Goal: Navigation & Orientation: Go to known website

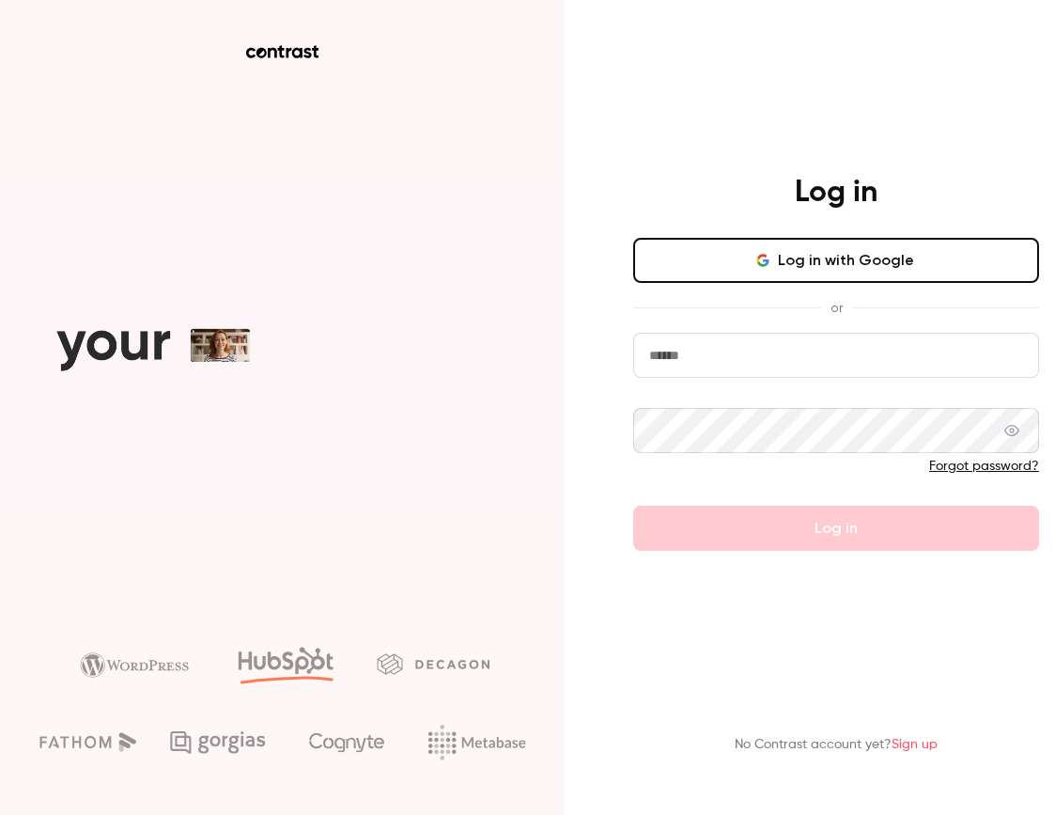
click at [589, 217] on div "Log in Log in with Google or Forgot password? Log in No Contrast account yet? S…" at bounding box center [527, 407] width 1055 height 815
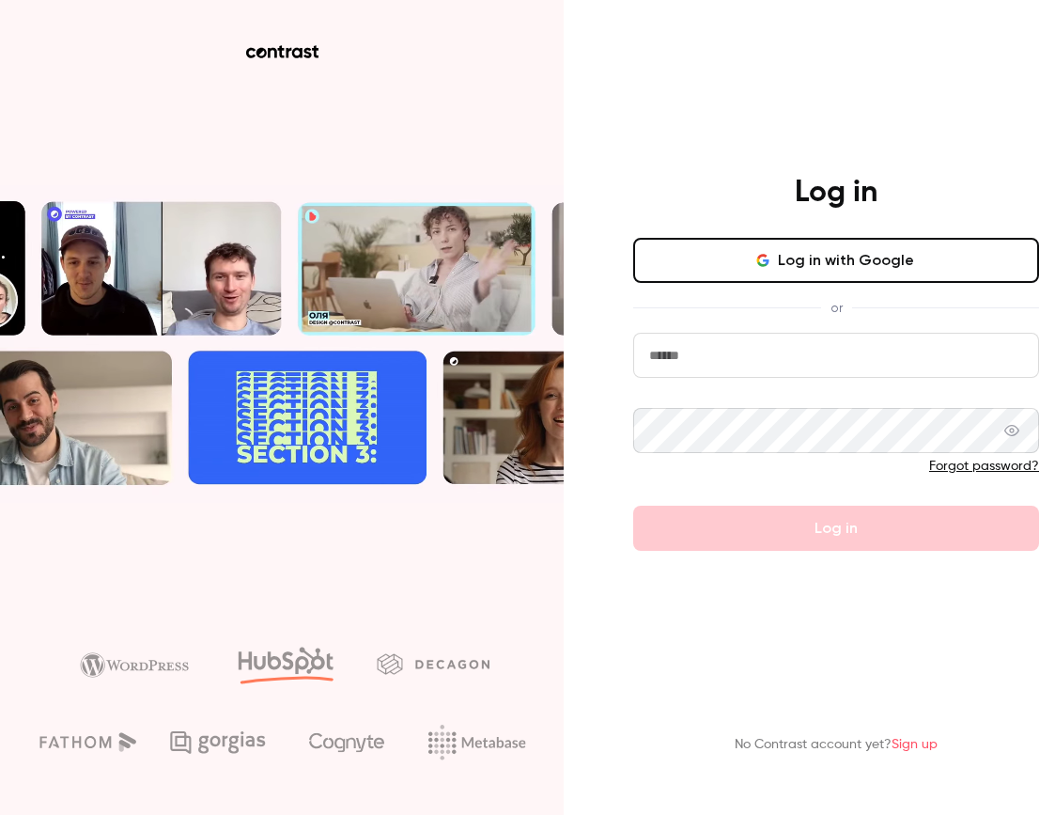
click at [751, 52] on div at bounding box center [836, 51] width 489 height 13
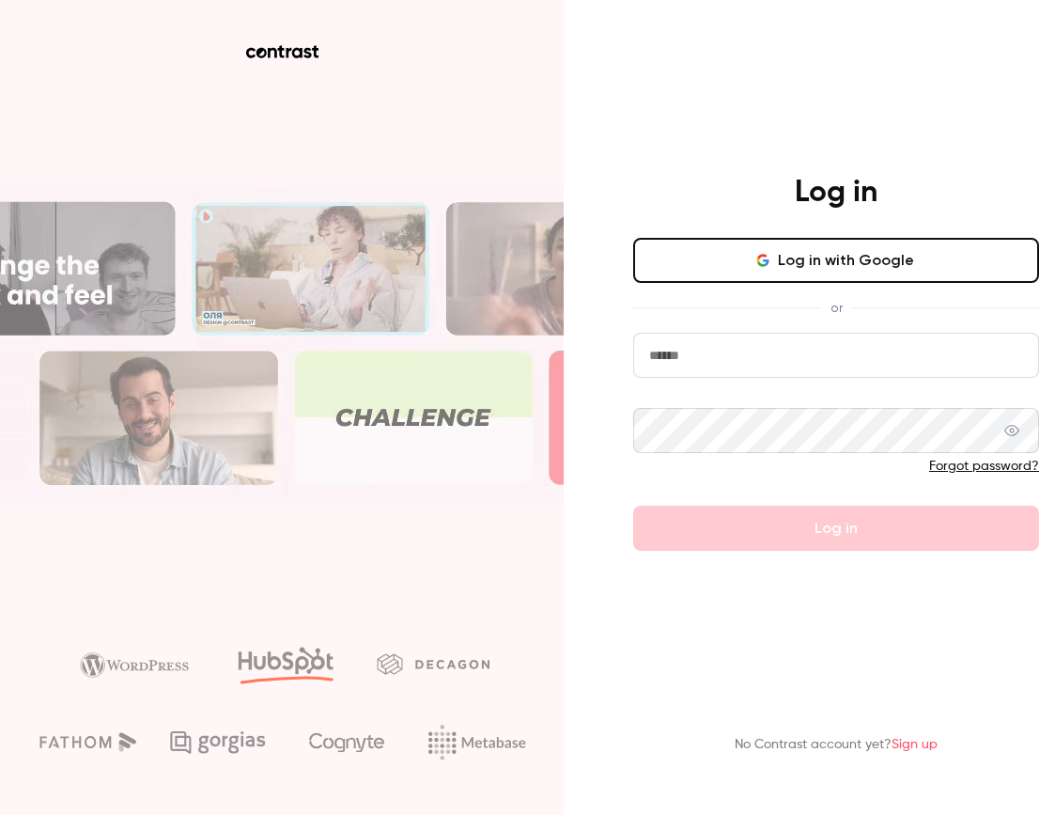
drag, startPoint x: 0, startPoint y: 225, endPoint x: -268, endPoint y: 232, distance: 267.9
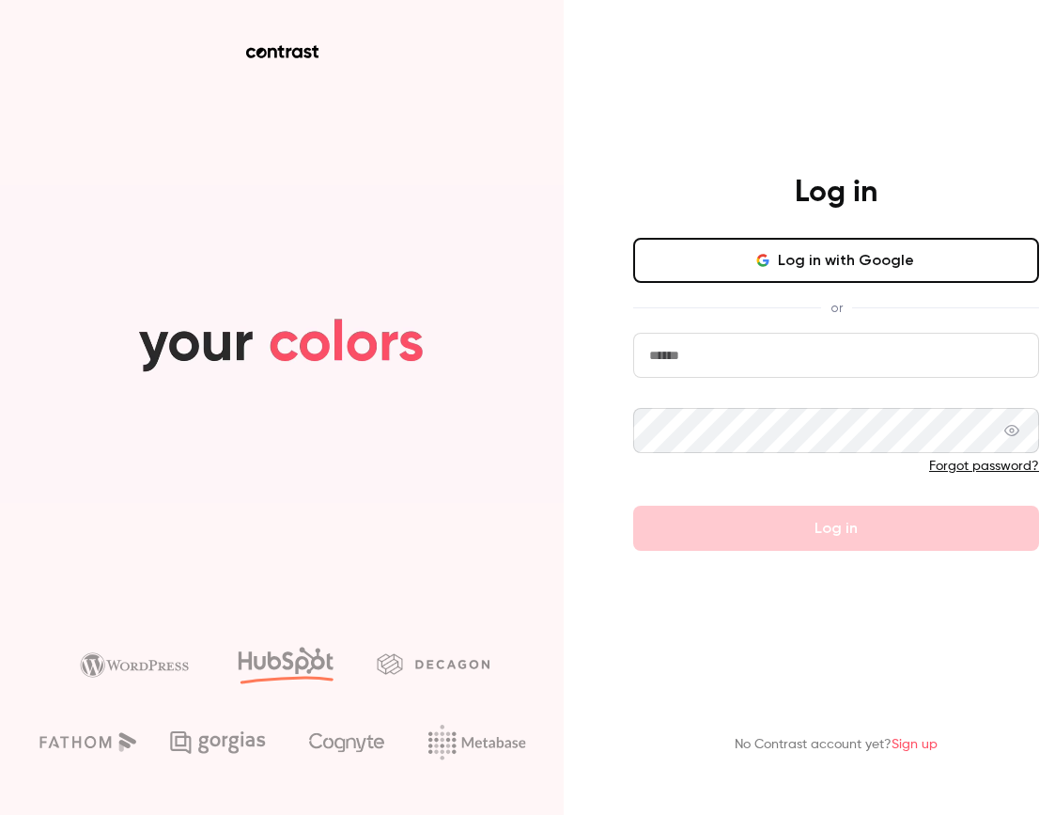
click at [0, 232] on html "Log in Log in with Google or Forgot password? Log in No Contrast account yet? S…" at bounding box center [527, 407] width 1055 height 815
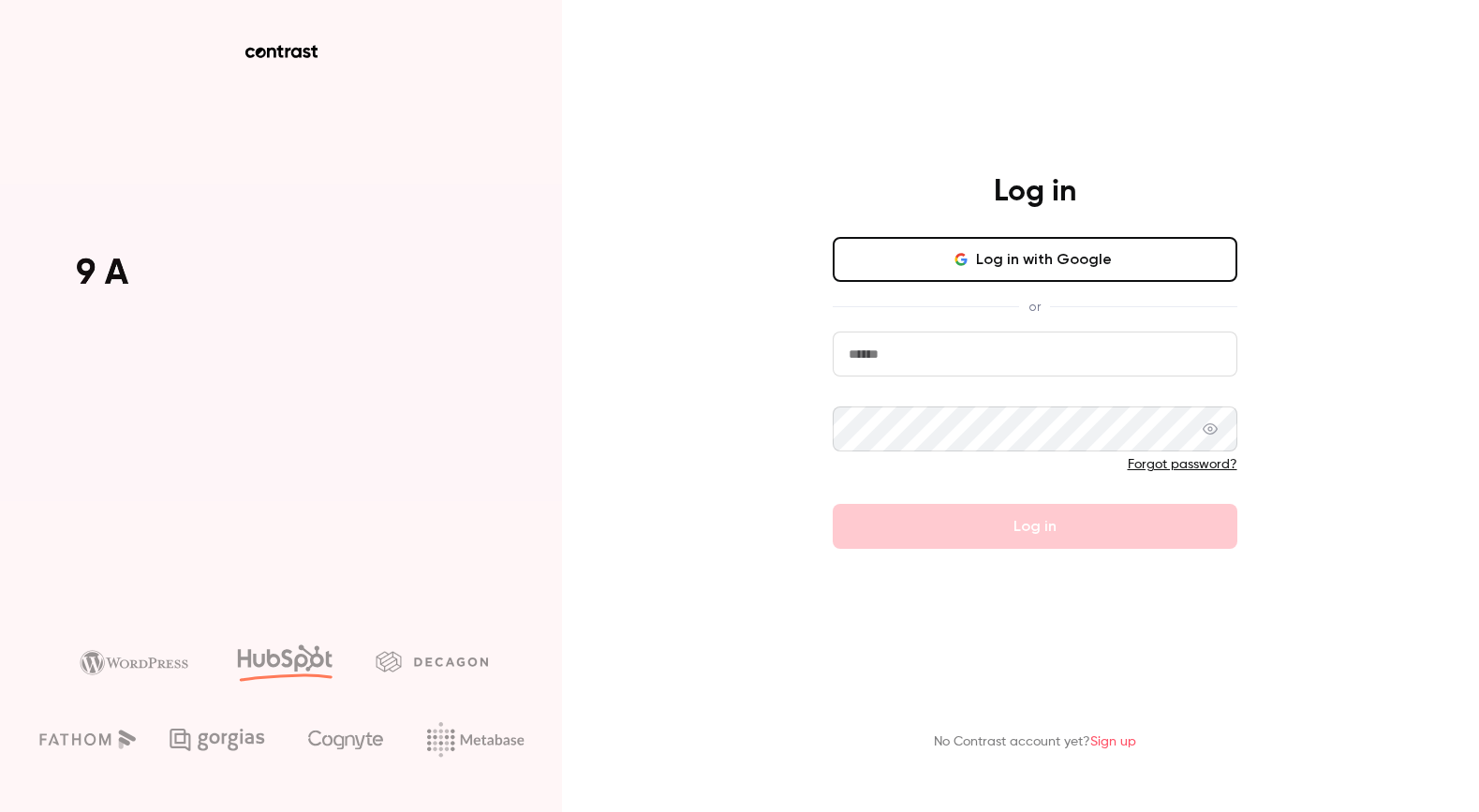
click at [72, 223] on video at bounding box center [281, 343] width 562 height 317
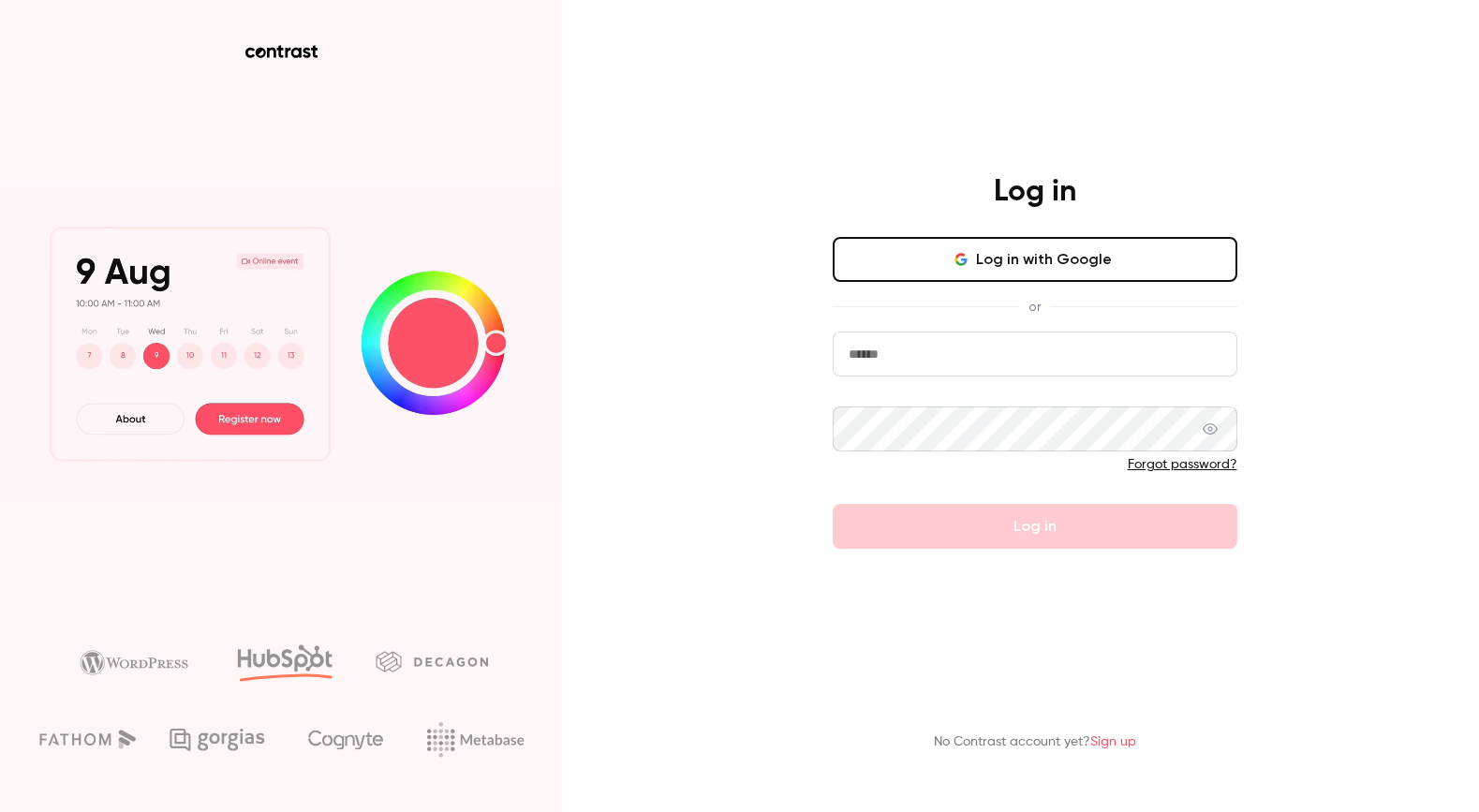
click at [334, 119] on aside at bounding box center [281, 406] width 562 height 812
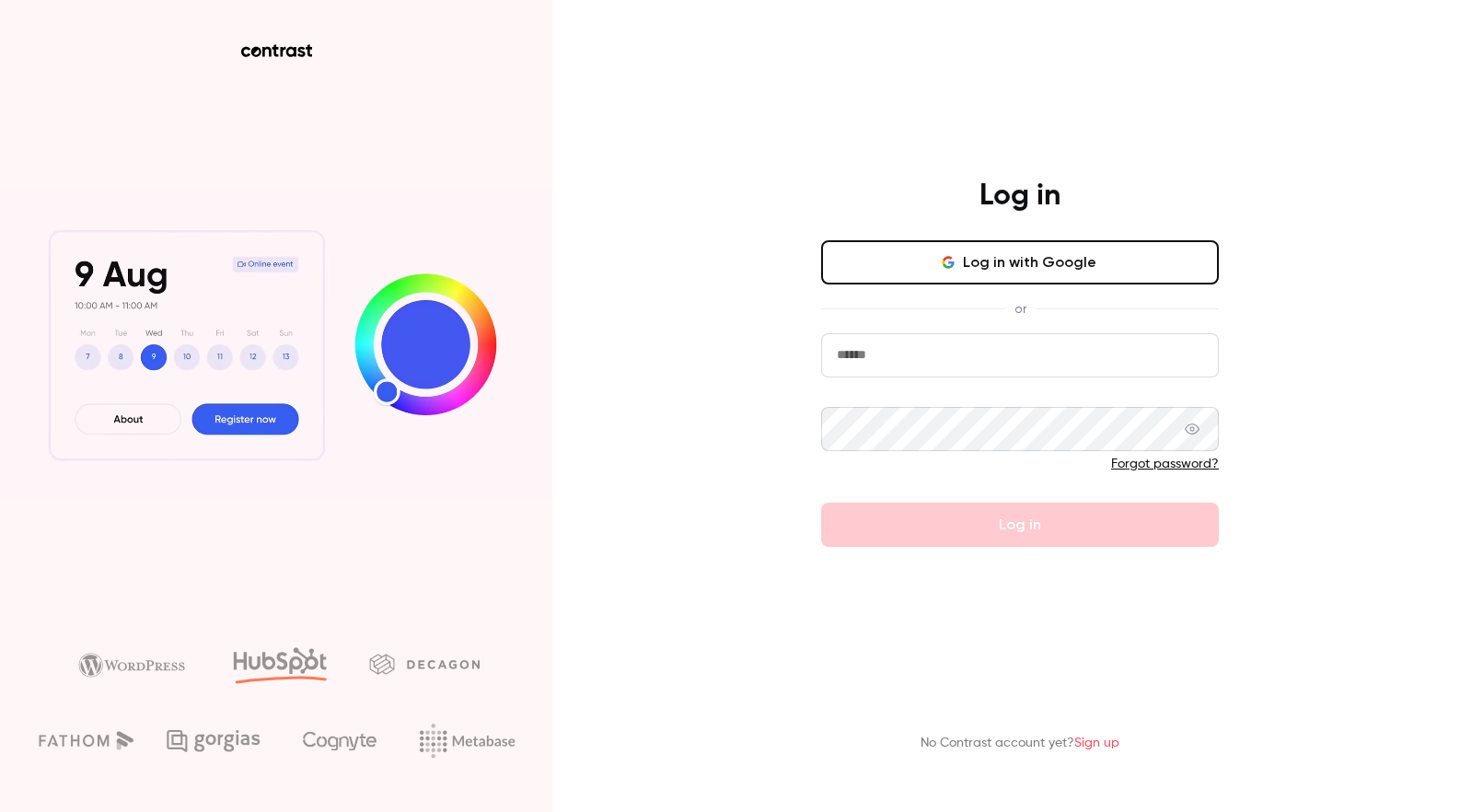
click at [610, 209] on div "Log in Log in with Google or Forgot password? Log in No Contrast account yet? S…" at bounding box center [730, 406] width 1460 height 812
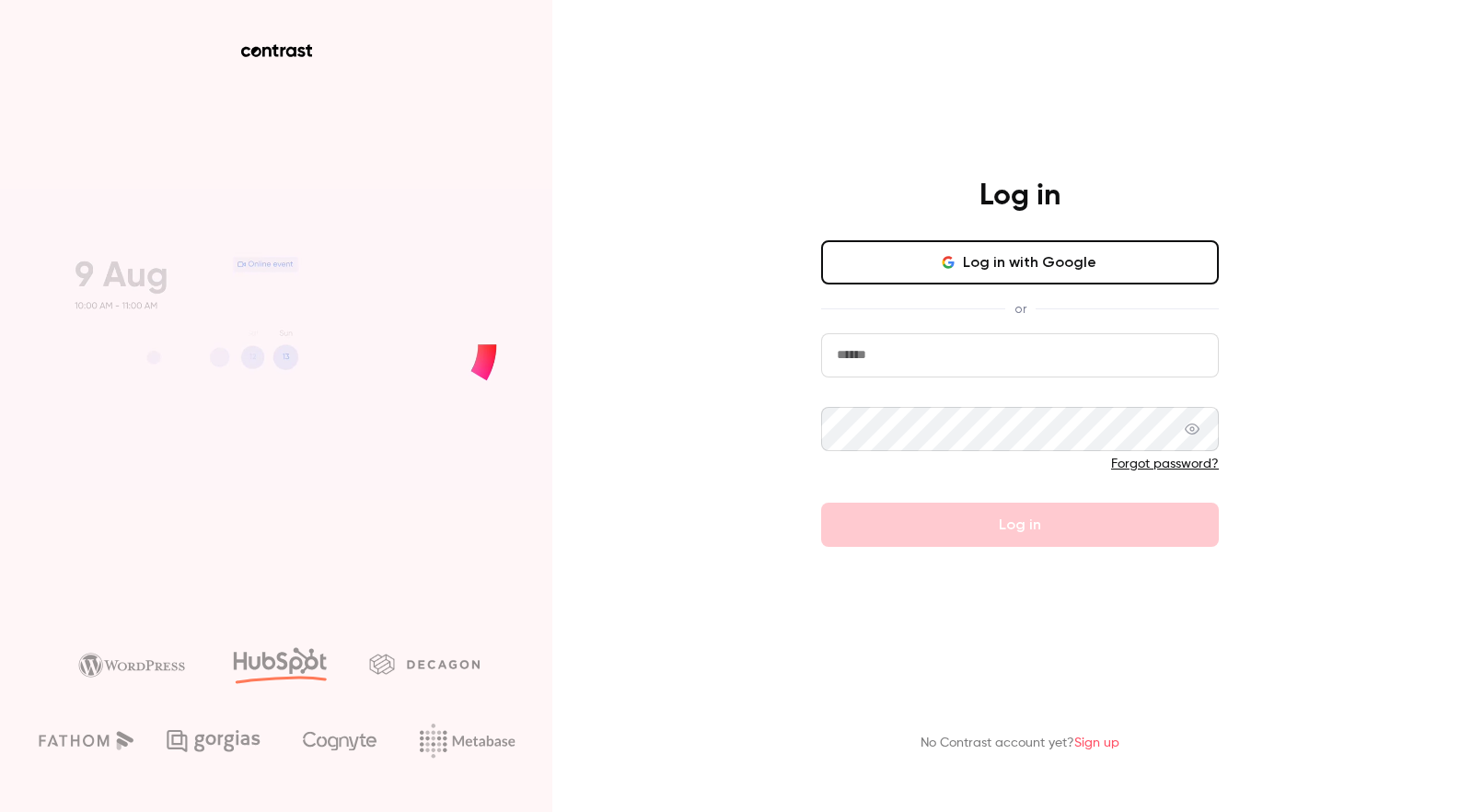
click at [612, 209] on div "Log in Log in with Google or Forgot password? Log in No Contrast account yet? S…" at bounding box center [730, 406] width 1460 height 812
click at [641, 45] on div "Log in Log in with Google or Forgot password? Log in No Contrast account yet? S…" at bounding box center [730, 406] width 1460 height 812
